Goal: Information Seeking & Learning: Learn about a topic

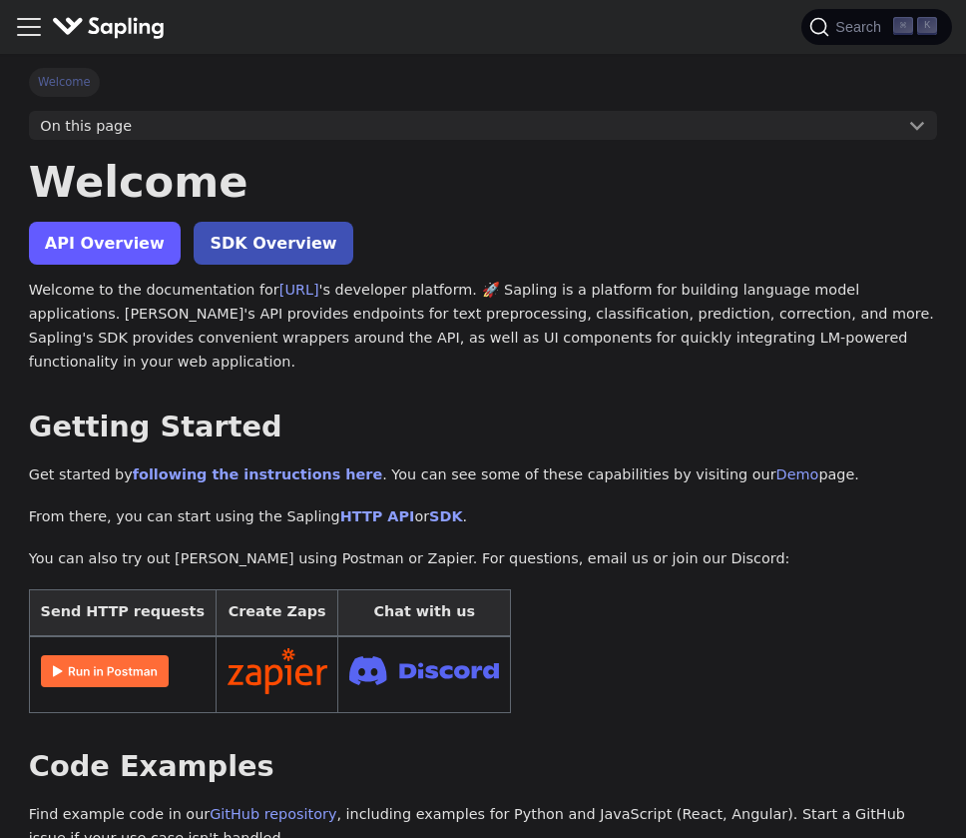
click at [93, 255] on link "API Overview" at bounding box center [105, 243] width 152 height 43
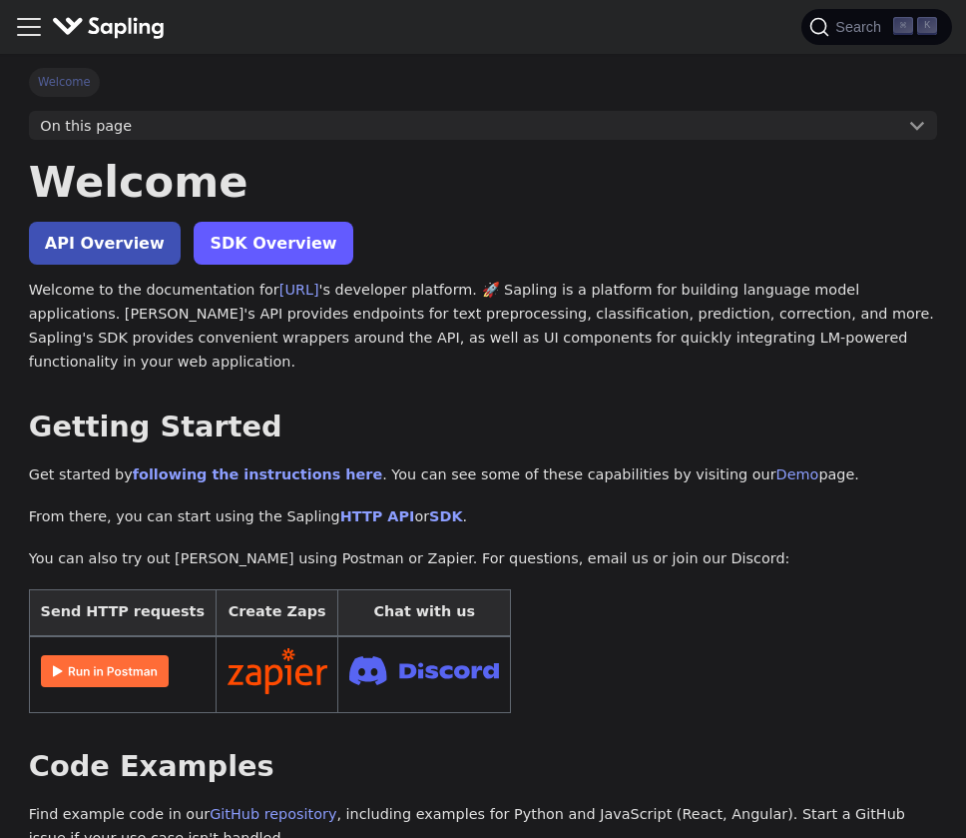
click at [283, 255] on link "SDK Overview" at bounding box center [273, 243] width 159 height 43
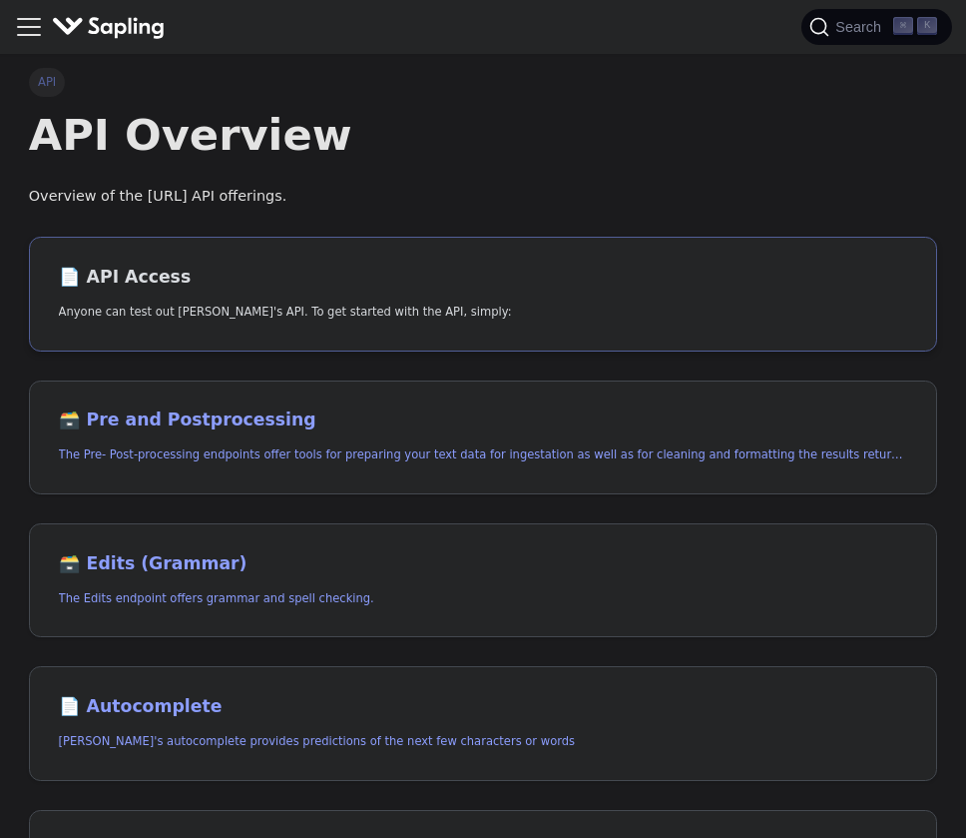
click at [132, 276] on h2 "📄️ API Access" at bounding box center [484, 278] width 850 height 22
